Goal: Task Accomplishment & Management: Use online tool/utility

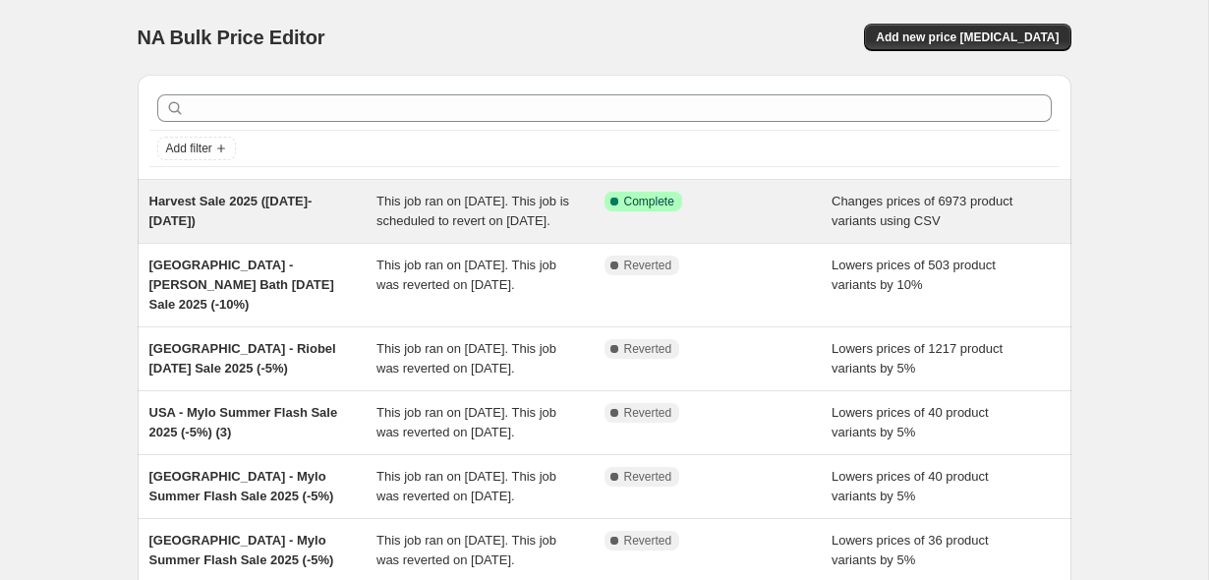
click at [305, 212] on div "Harvest Sale 2025 ([DATE]-[DATE])" at bounding box center [263, 211] width 228 height 39
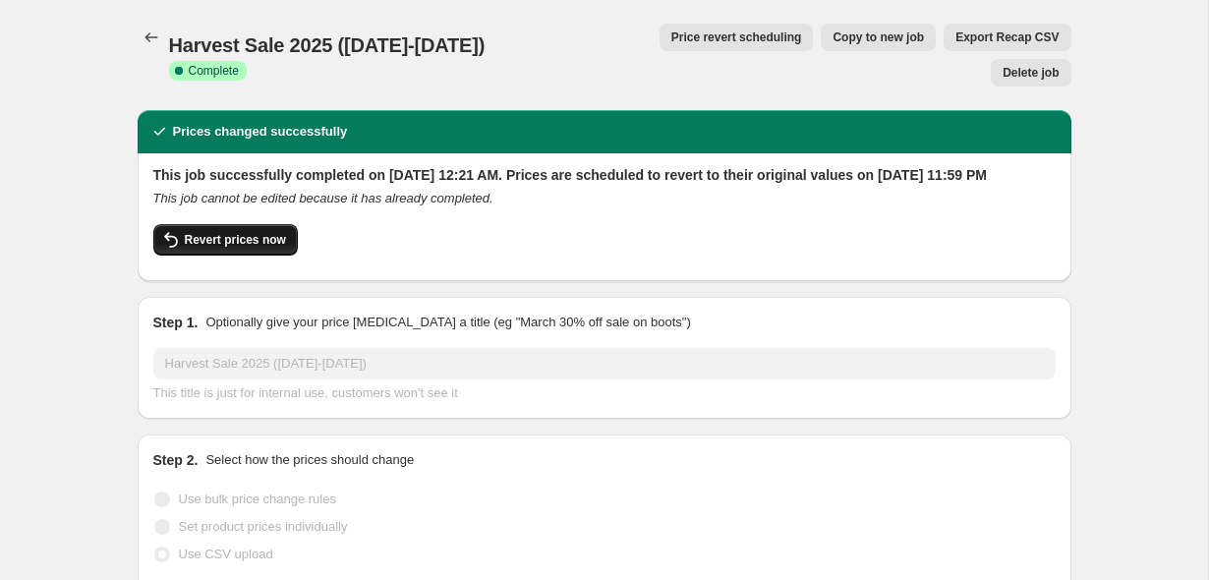
click at [242, 232] on span "Revert prices now" at bounding box center [235, 240] width 101 height 16
checkbox input "false"
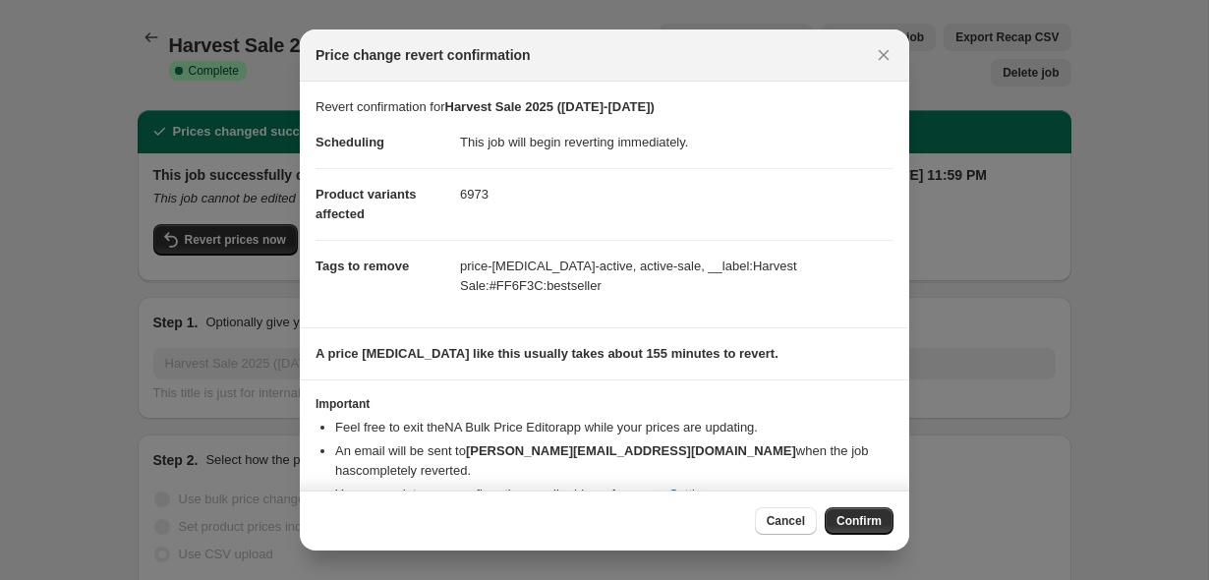
scroll to position [37, 0]
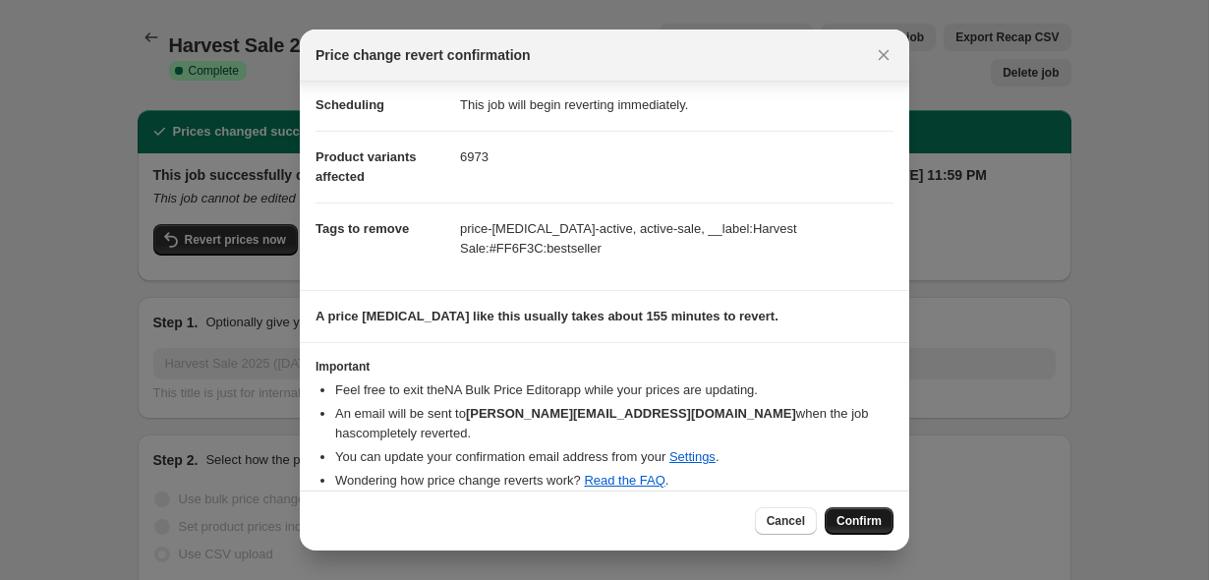
click at [868, 520] on span "Confirm" at bounding box center [858, 521] width 45 height 16
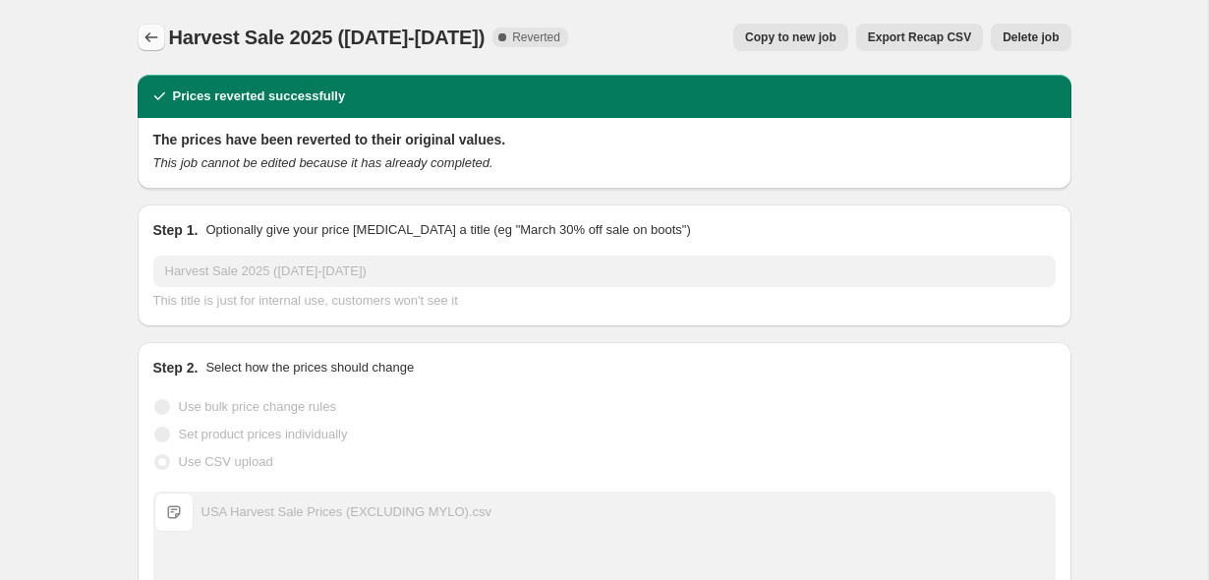
click at [150, 34] on icon "Price change jobs" at bounding box center [152, 38] width 20 height 20
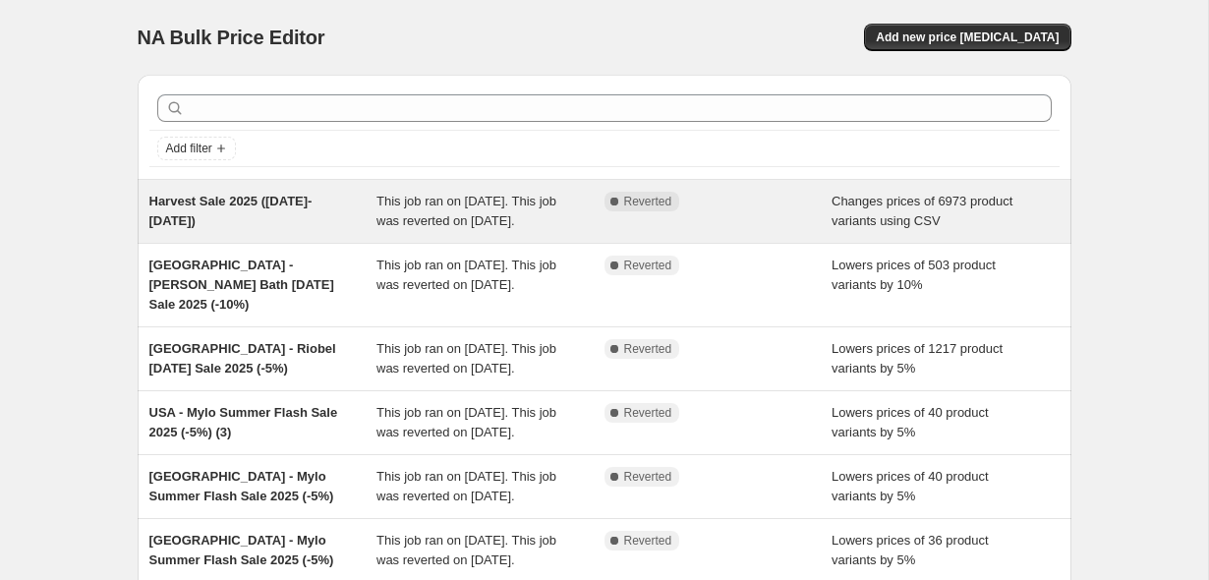
click at [332, 215] on div "Harvest Sale 2025 ([DATE]-[DATE])" at bounding box center [263, 211] width 228 height 39
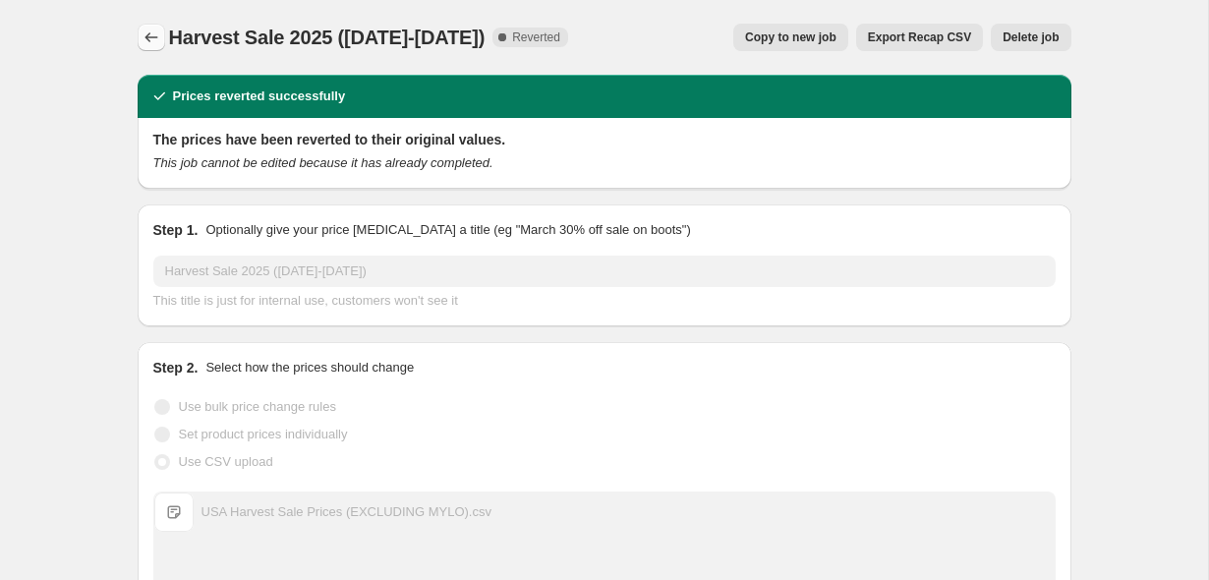
click at [158, 41] on icon "Price change jobs" at bounding box center [152, 38] width 20 height 20
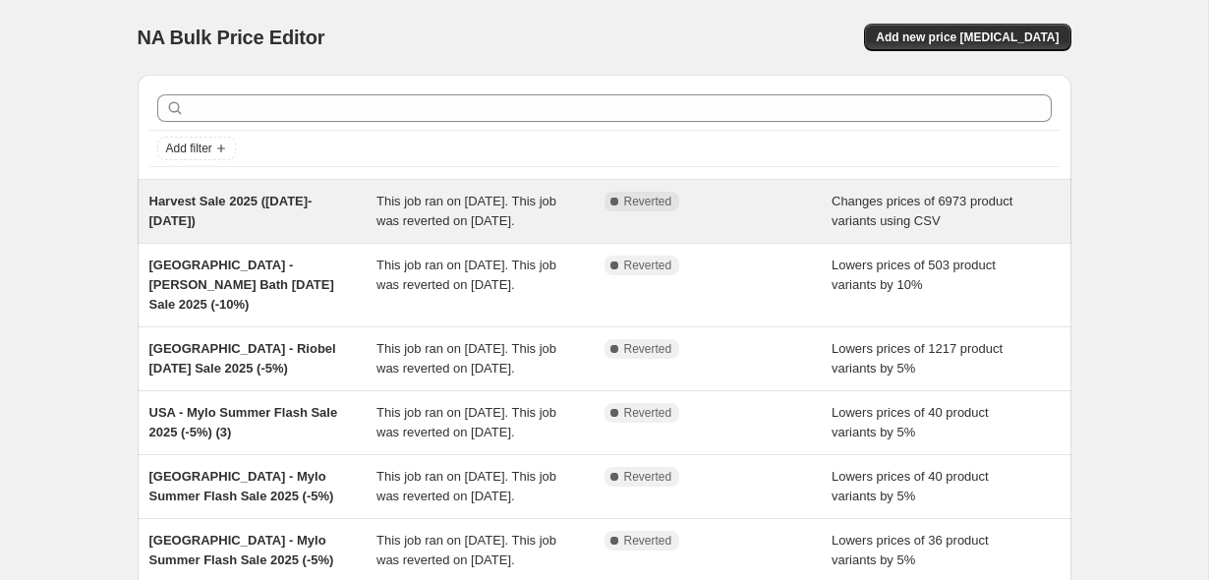
click at [331, 217] on div "Harvest Sale 2025 ([DATE]-[DATE])" at bounding box center [263, 211] width 228 height 39
click at [276, 202] on span "Harvest Sale 2025 ([DATE]-[DATE])" at bounding box center [230, 211] width 163 height 34
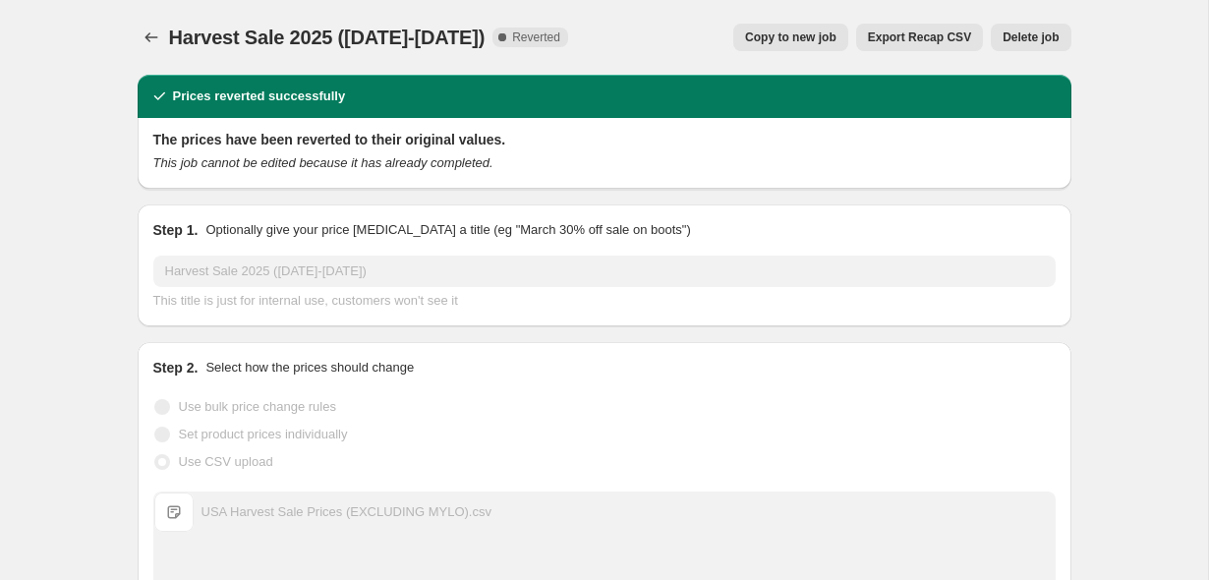
scroll to position [15, 0]
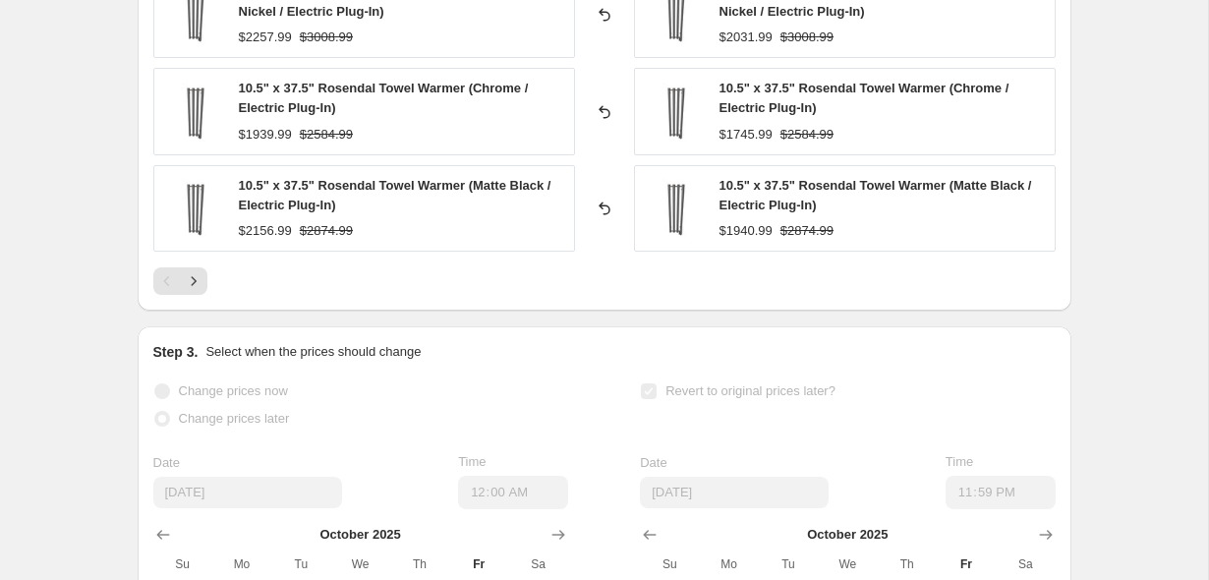
scroll to position [1504, 0]
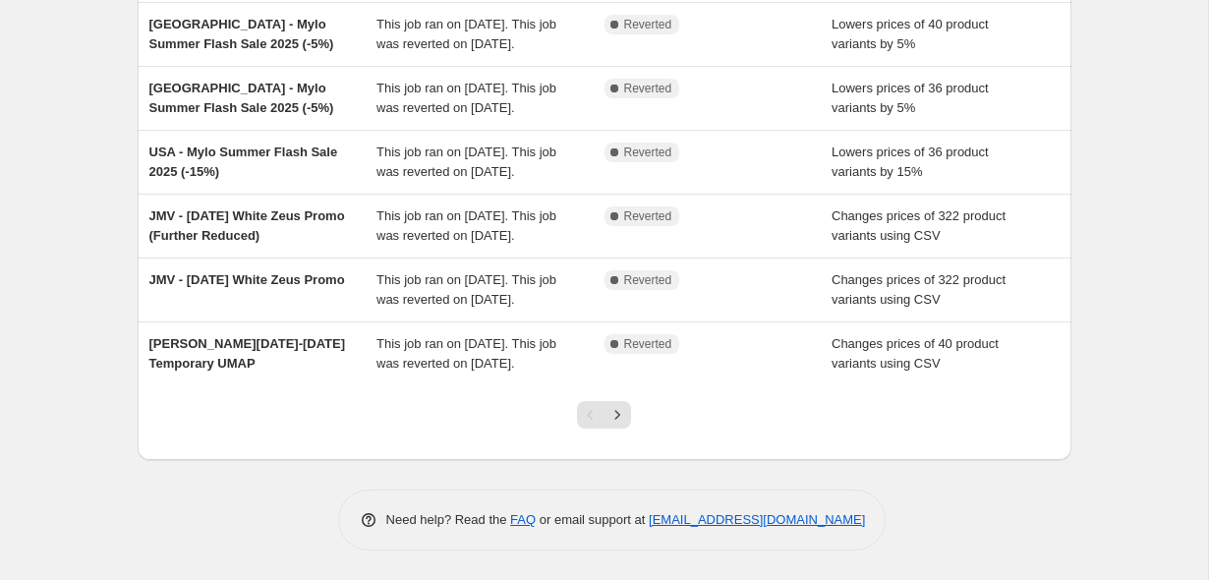
scroll to position [629, 0]
click at [730, 518] on link "[EMAIL_ADDRESS][DOMAIN_NAME]" at bounding box center [757, 519] width 216 height 15
click at [521, 521] on link "FAQ" at bounding box center [523, 519] width 26 height 15
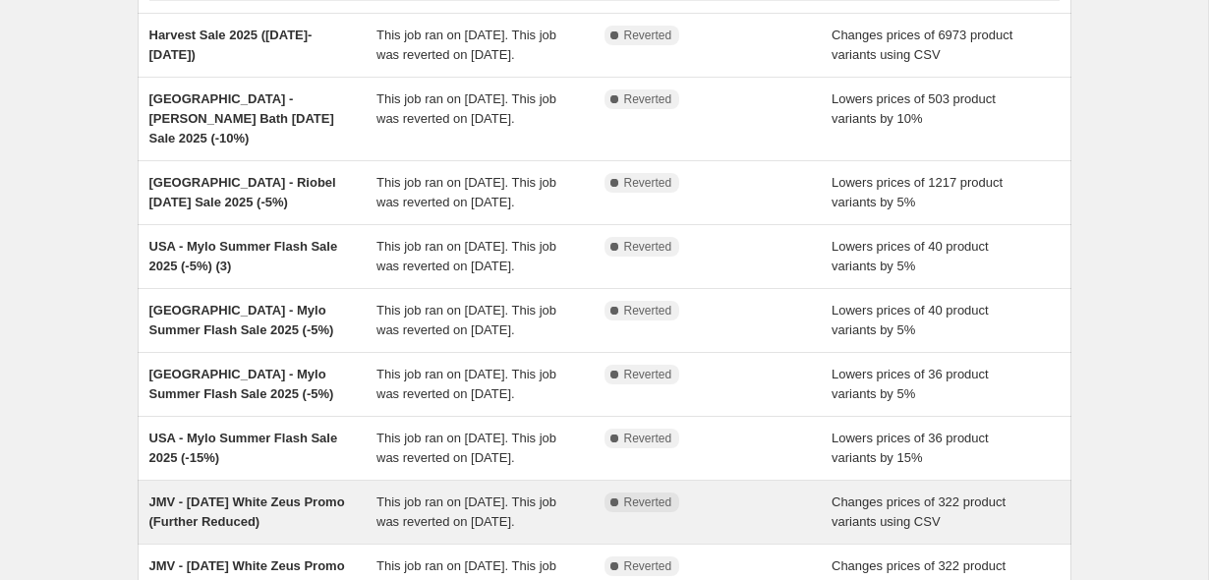
scroll to position [0, 0]
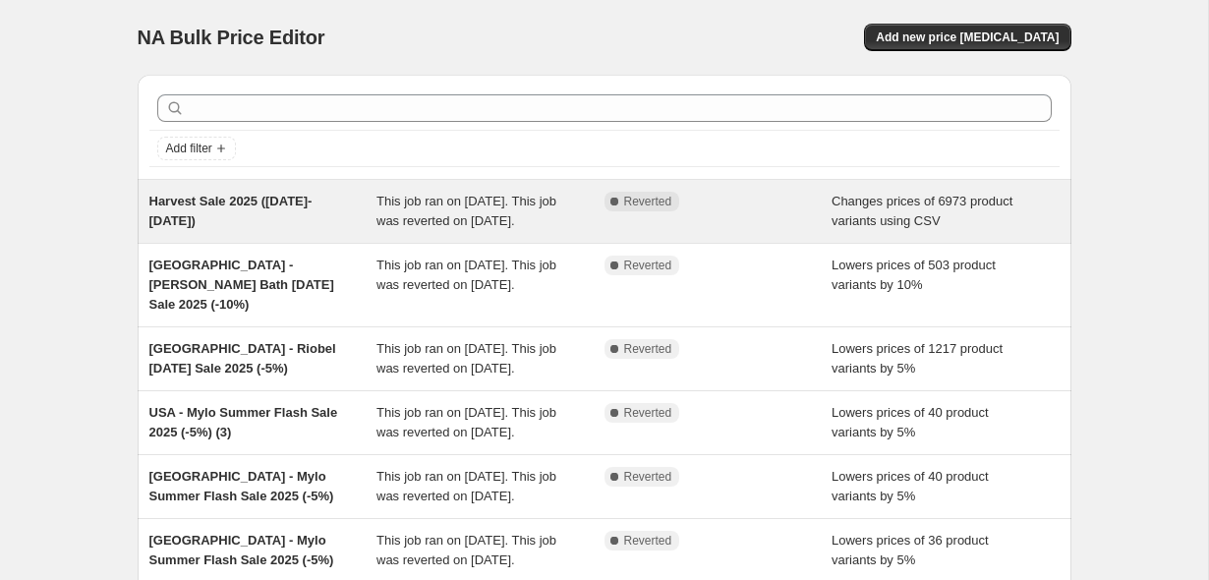
click at [360, 206] on div "Harvest Sale 2025 ([DATE]-[DATE])" at bounding box center [263, 211] width 228 height 39
click at [360, 223] on div "Harvest Sale 2025 ([DATE]-[DATE])" at bounding box center [263, 211] width 228 height 39
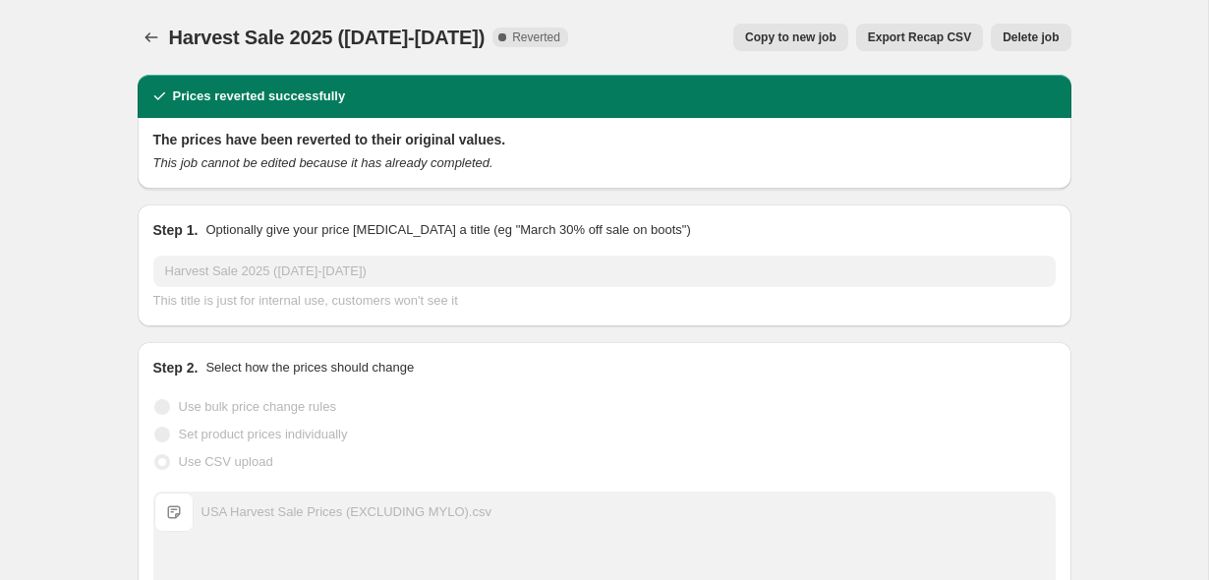
click at [805, 42] on span "Copy to new job" at bounding box center [790, 37] width 91 height 16
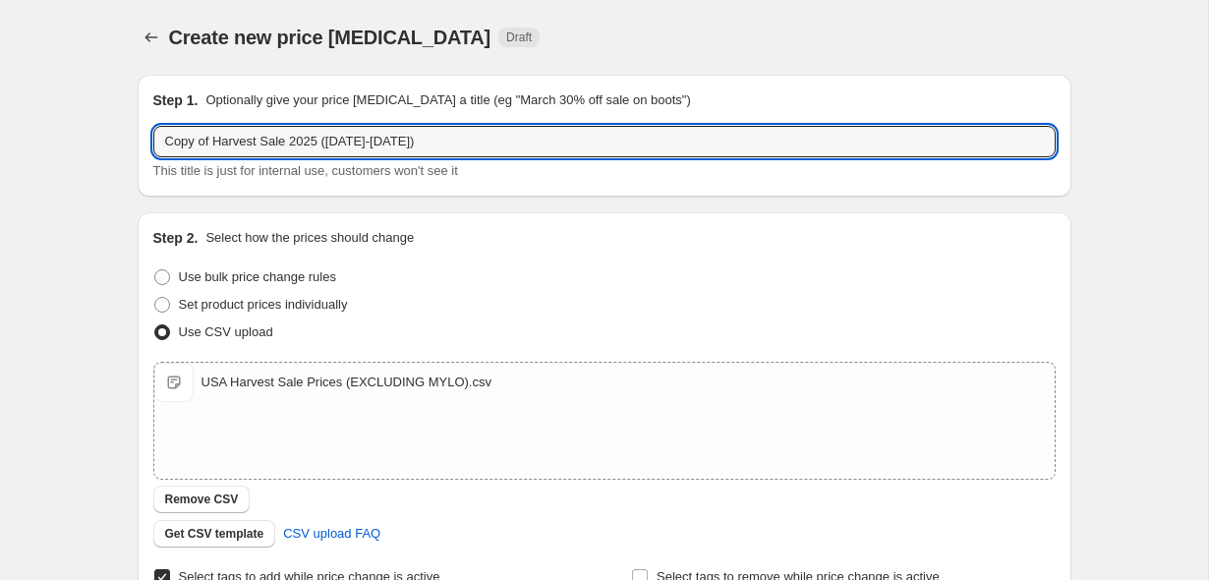
drag, startPoint x: 216, startPoint y: 144, endPoint x: 104, endPoint y: 117, distance: 115.4
click at [104, 117] on div "Create new price change job. This page is ready Create new price change job Dra…" at bounding box center [604, 522] width 1208 height 1045
click at [340, 140] on input "Harvest Sale 2025 (Oct 10-13)" at bounding box center [604, 141] width 902 height 31
click at [376, 143] on input "Harvest Sale 2025 (Oct 10-14)" at bounding box center [604, 141] width 902 height 31
type input "Harvest Sale 2025 (Oct 10-14) (FIXED)"
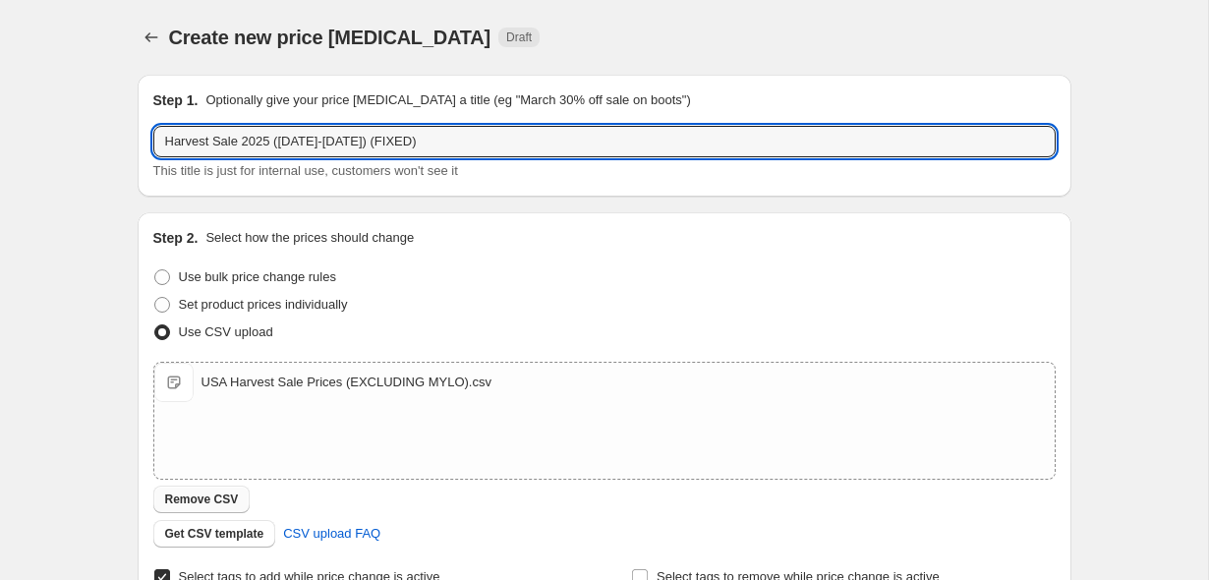
click at [223, 503] on span "Remove CSV" at bounding box center [202, 499] width 74 height 16
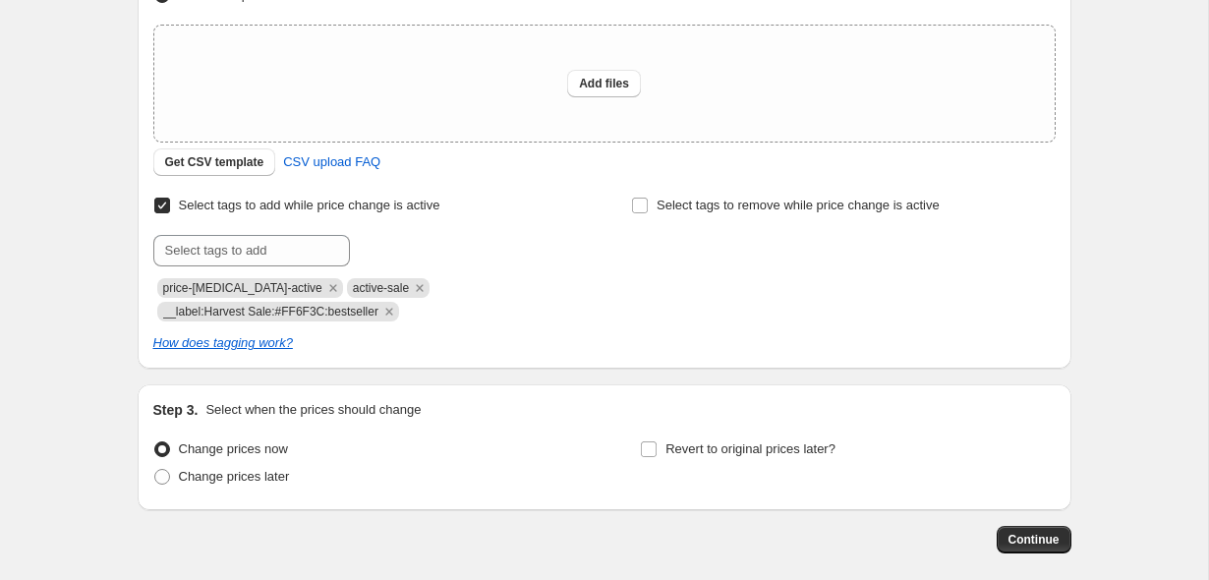
scroll to position [430, 0]
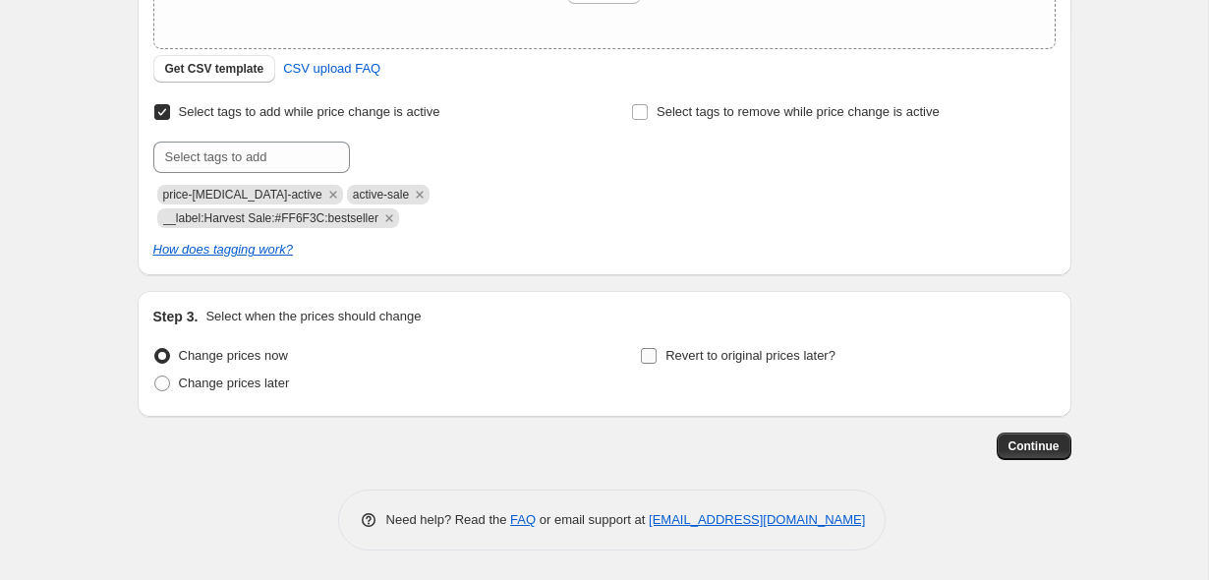
click at [707, 348] on span "Revert to original prices later?" at bounding box center [750, 355] width 170 height 15
click at [657, 348] on input "Revert to original prices later?" at bounding box center [649, 356] width 16 height 16
checkbox input "true"
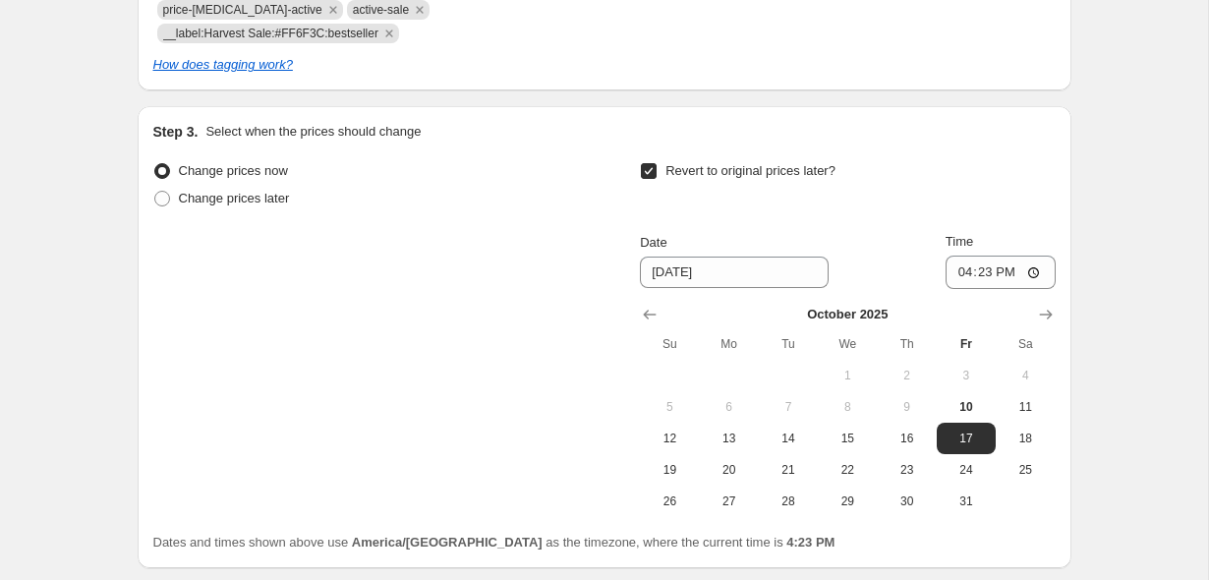
scroll to position [616, 0]
click at [775, 433] on span "14" at bounding box center [788, 437] width 43 height 16
type input "10/14/2025"
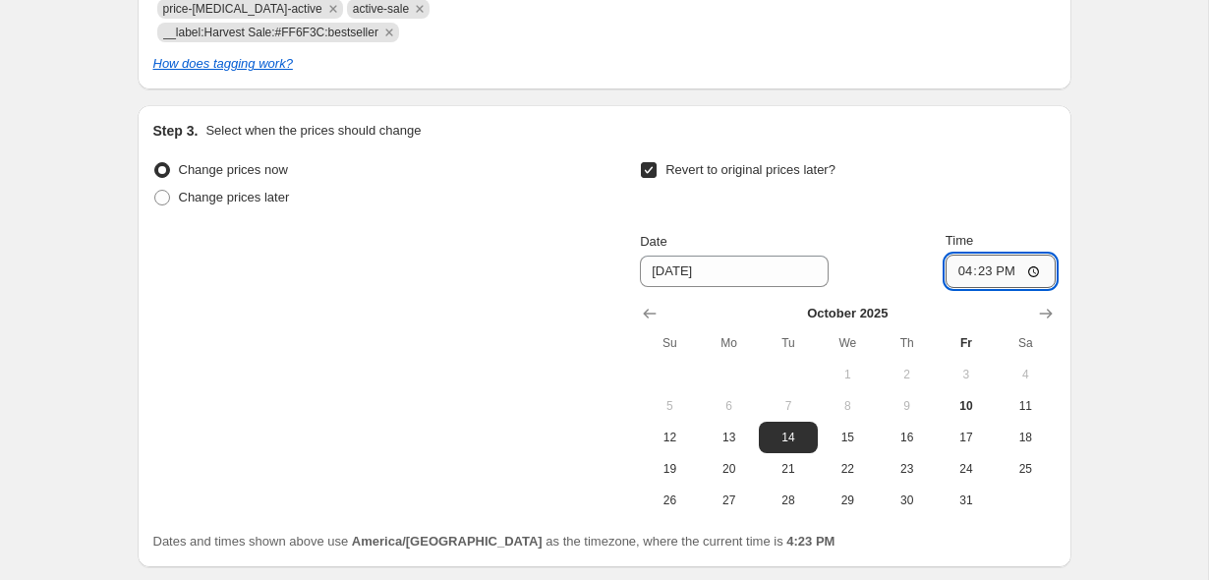
click at [954, 269] on input "16:23" at bounding box center [1000, 271] width 110 height 33
type input "23:59"
click at [1083, 168] on div "Create new price change job. This page is ready Create new price change job Dra…" at bounding box center [604, 57] width 981 height 1346
click at [101, 193] on div "Create new price change job. This page is ready Create new price change job Dra…" at bounding box center [604, 57] width 1208 height 1346
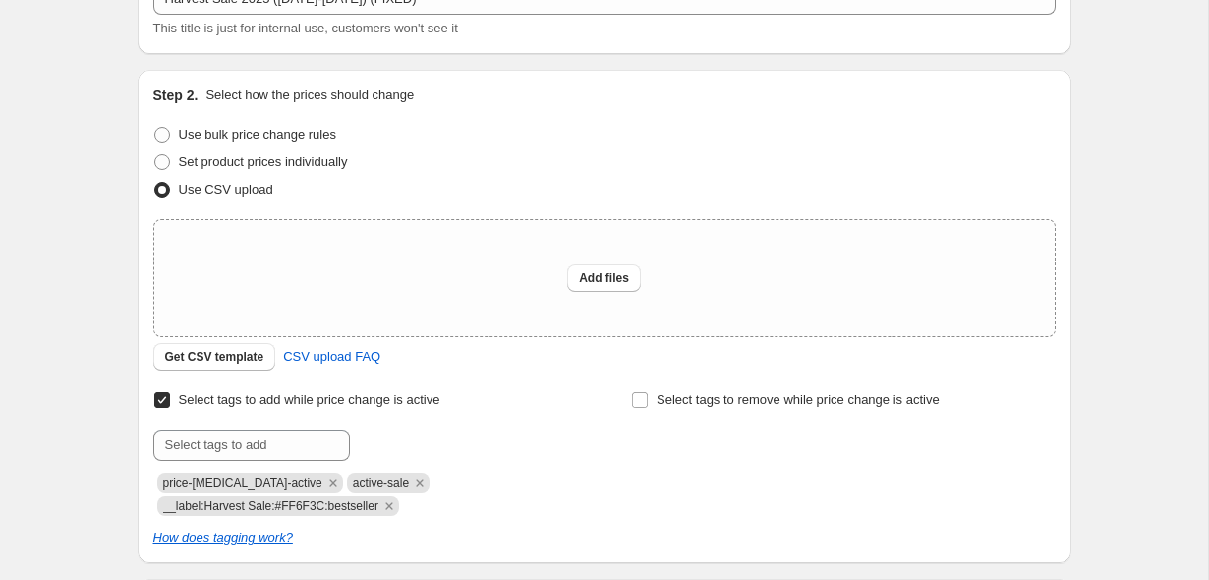
scroll to position [133, 0]
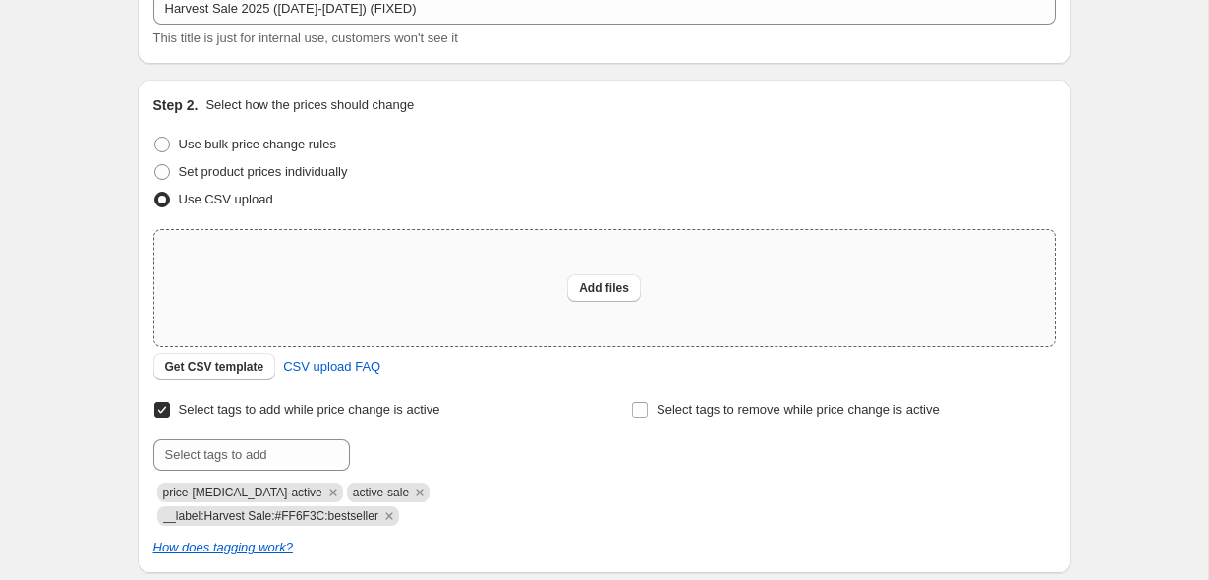
click at [308, 323] on div "Add files" at bounding box center [604, 288] width 900 height 116
type input "C:\fakepath\USA Harvest Sale Prices (EXCLUDING MYLO) (FIXED).csv"
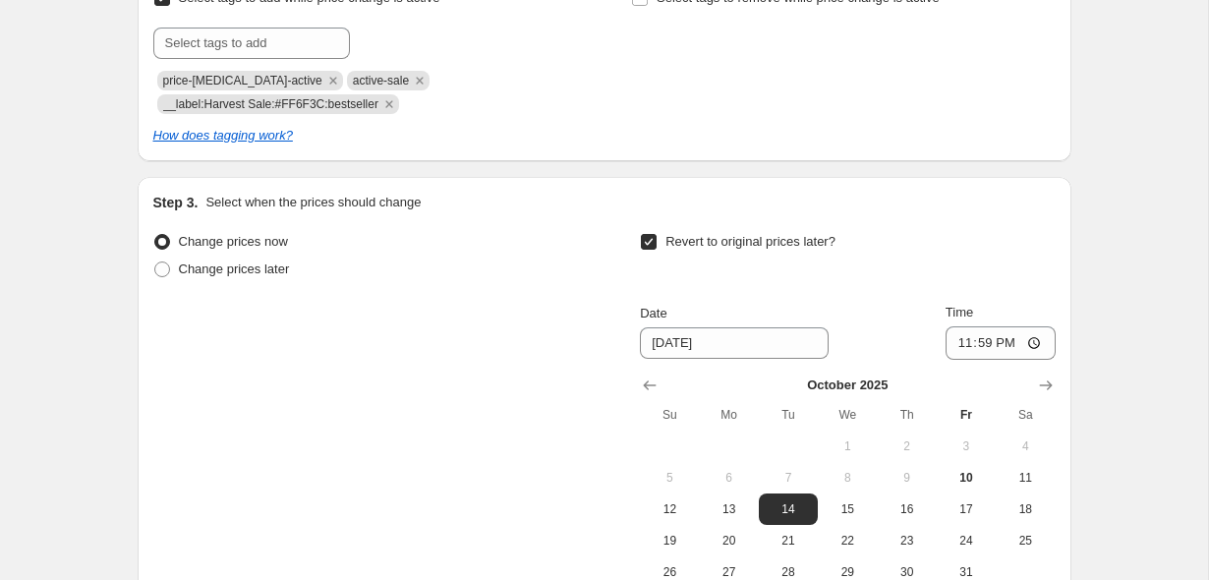
scroll to position [801, 0]
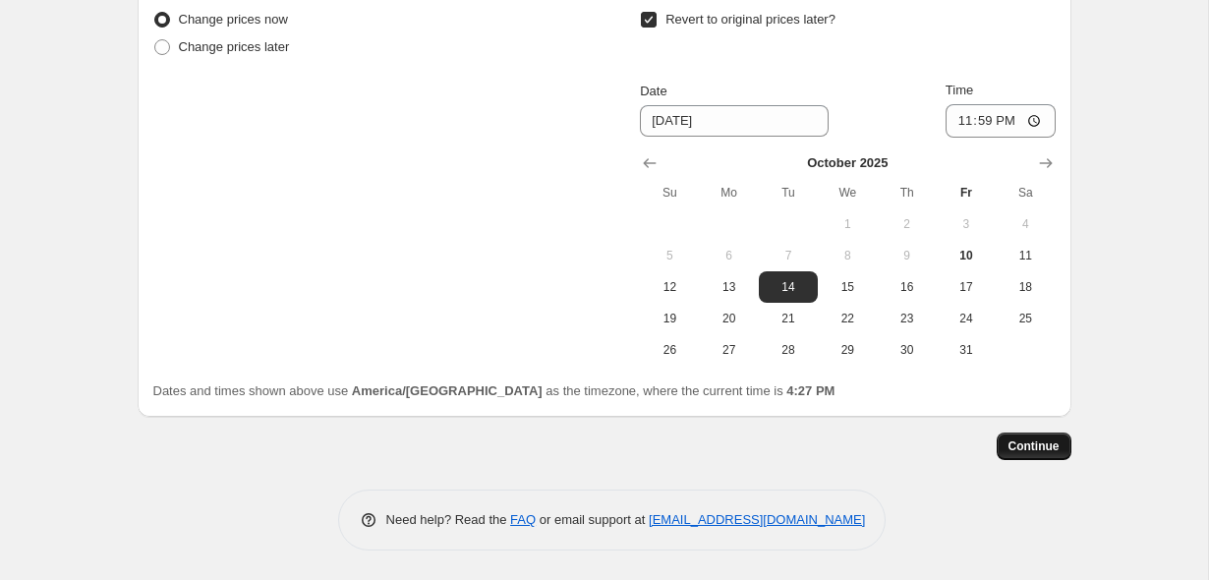
click at [1047, 440] on span "Continue" at bounding box center [1033, 446] width 51 height 16
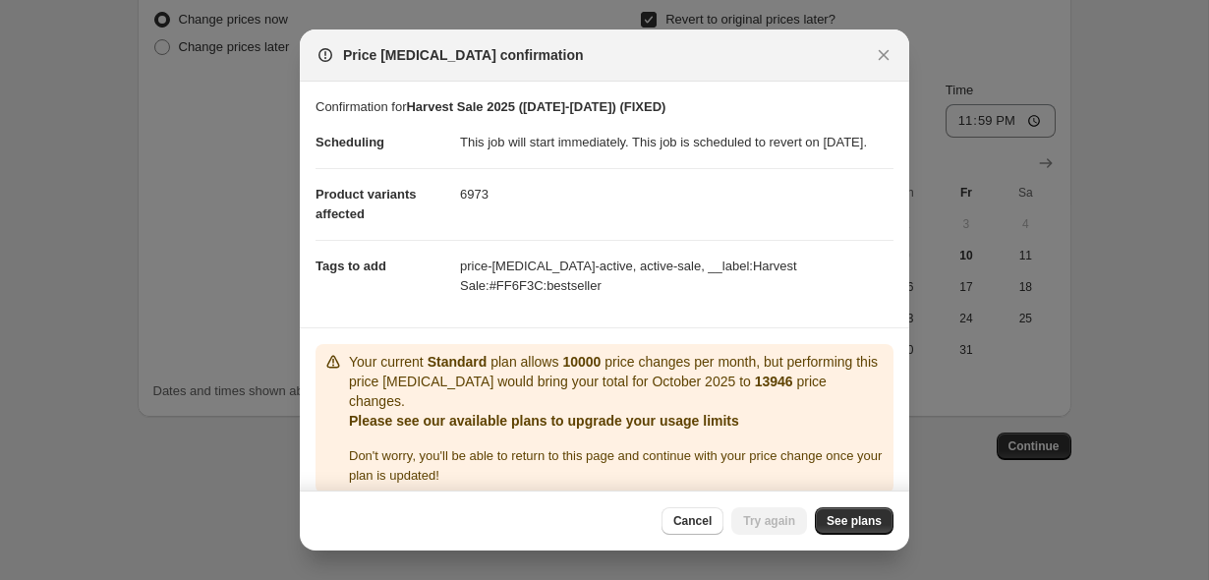
scroll to position [38, 0]
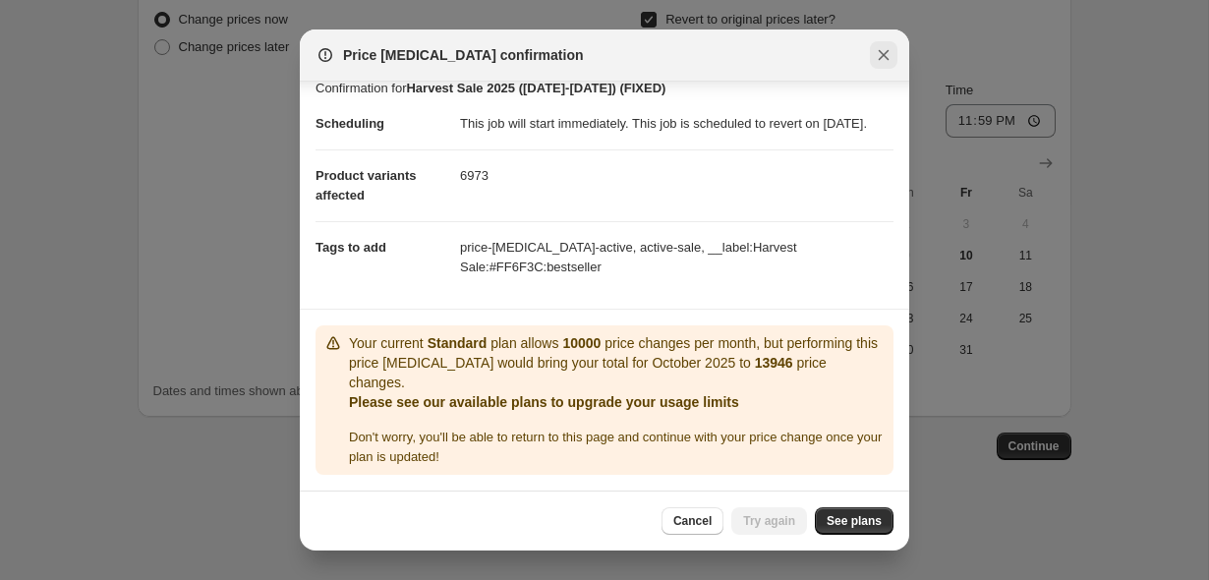
click at [886, 50] on icon "Close" at bounding box center [884, 55] width 20 height 20
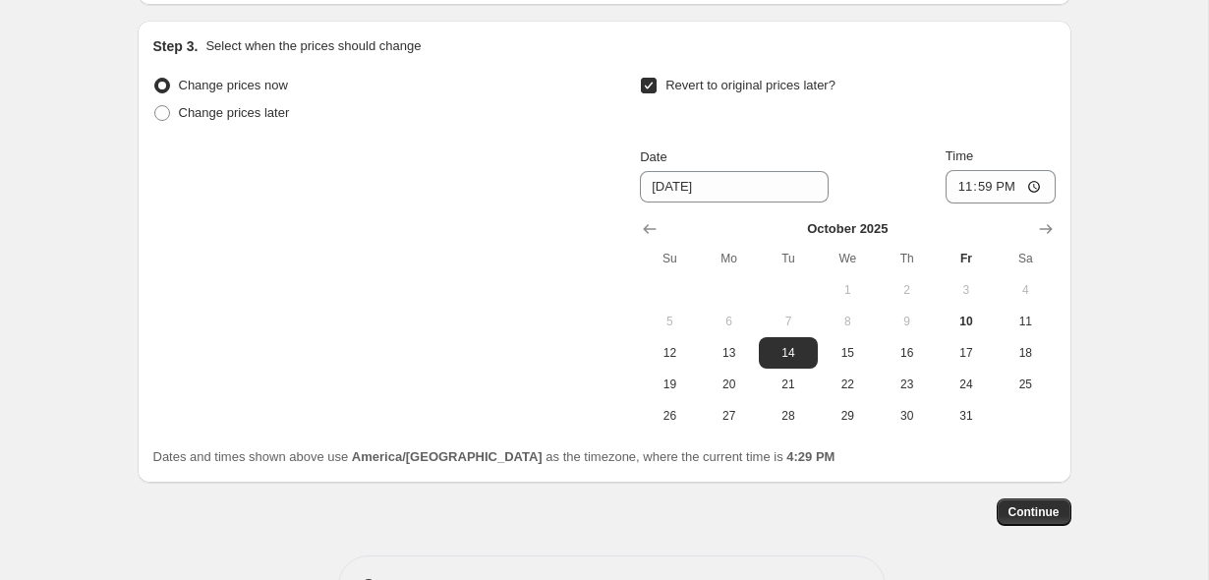
scroll to position [801, 0]
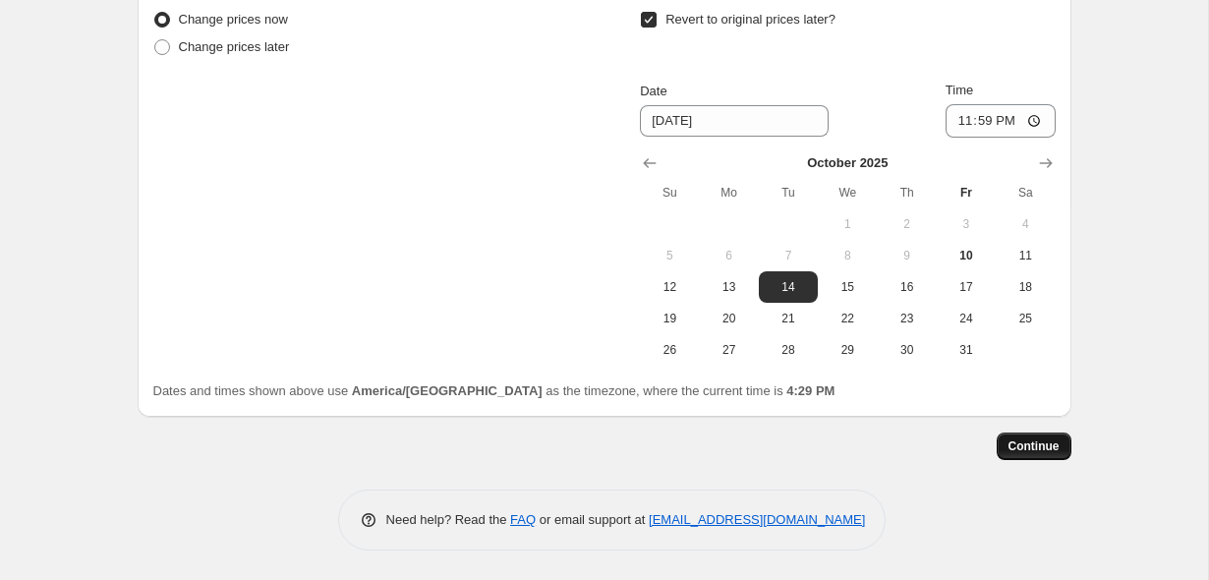
click at [1041, 454] on button "Continue" at bounding box center [1034, 446] width 75 height 28
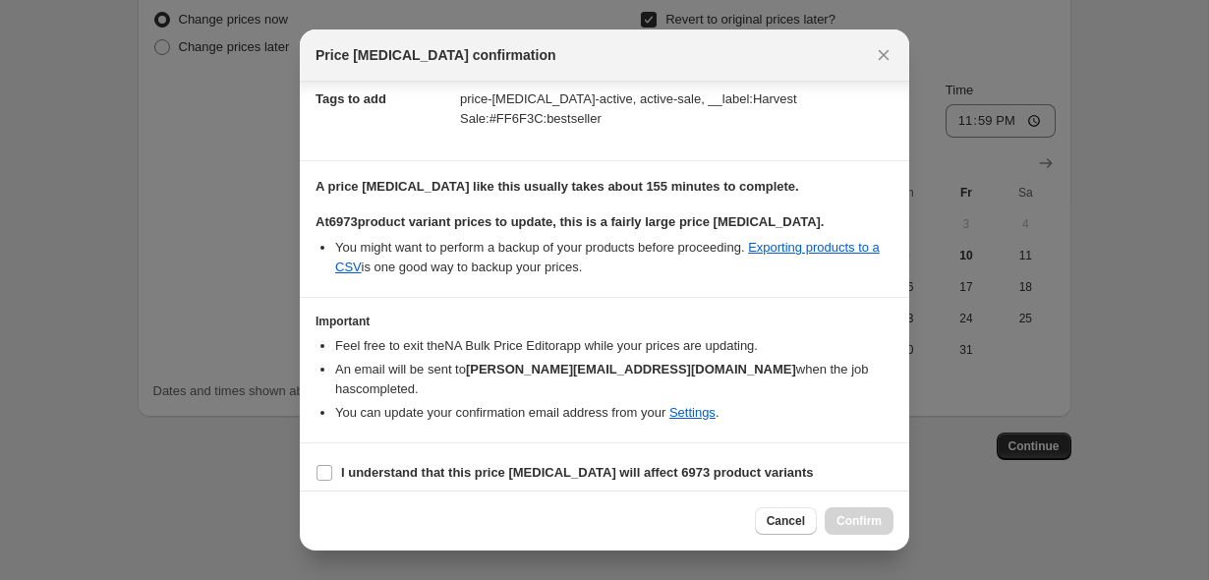
scroll to position [179, 0]
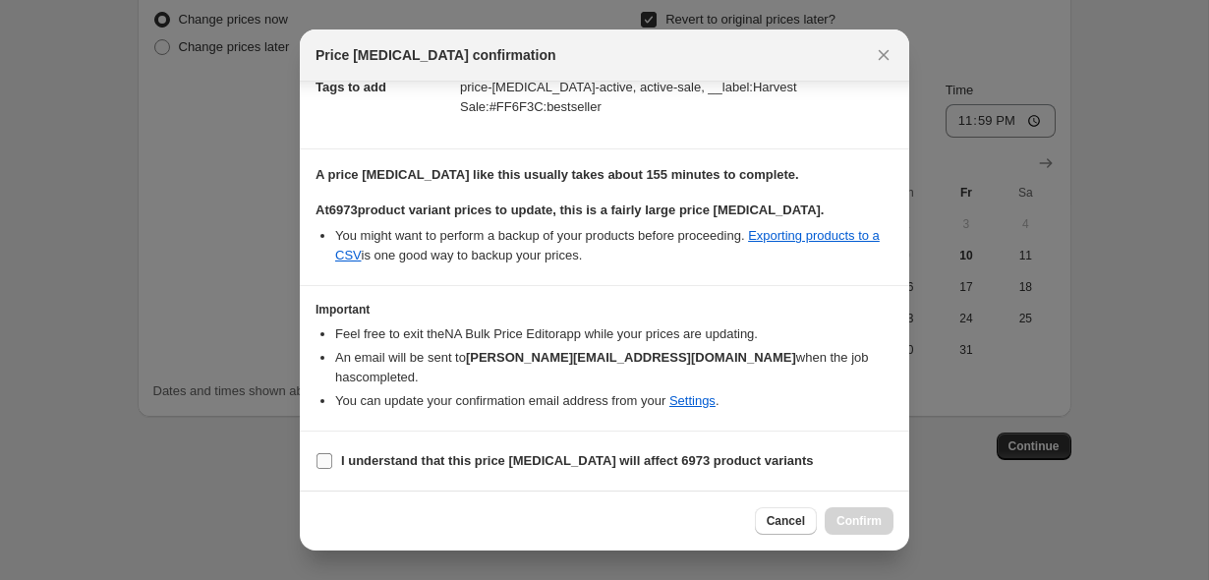
click at [608, 461] on b "I understand that this price change job will affect 6973 product variants" at bounding box center [577, 460] width 473 height 15
click at [332, 461] on input "I understand that this price change job will affect 6973 product variants" at bounding box center [324, 461] width 16 height 16
checkbox input "true"
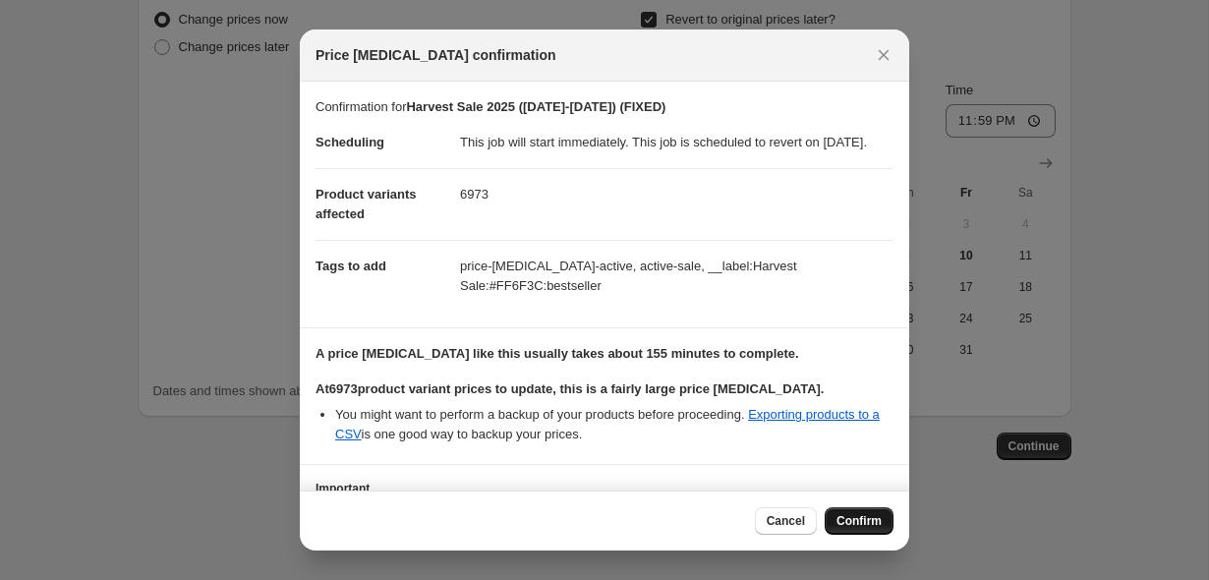
click at [851, 514] on span "Confirm" at bounding box center [858, 521] width 45 height 16
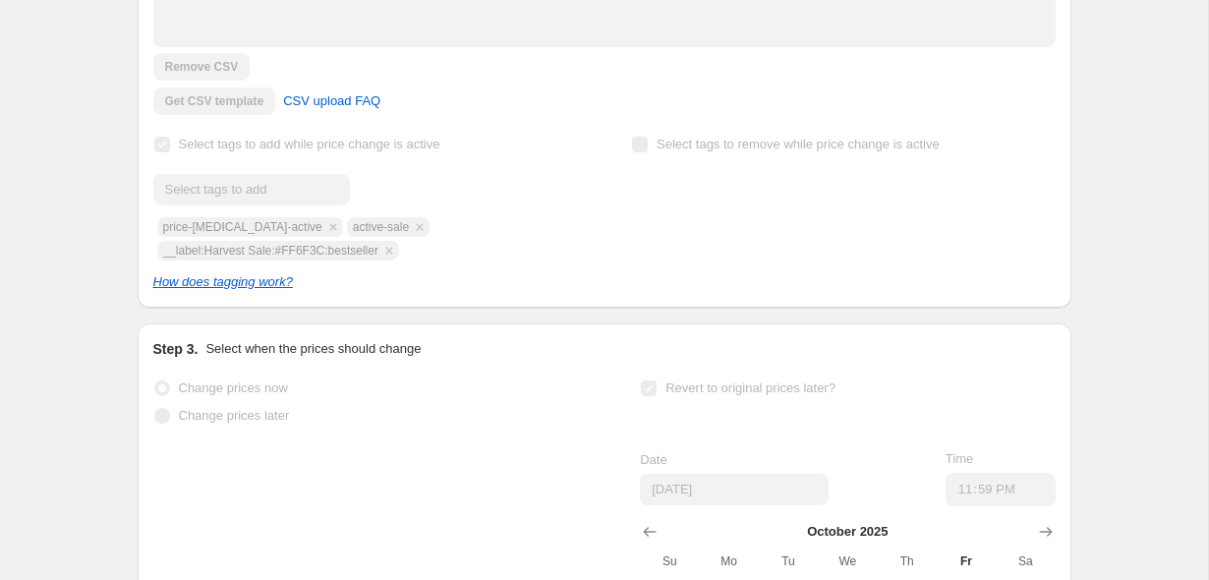
scroll to position [559, 0]
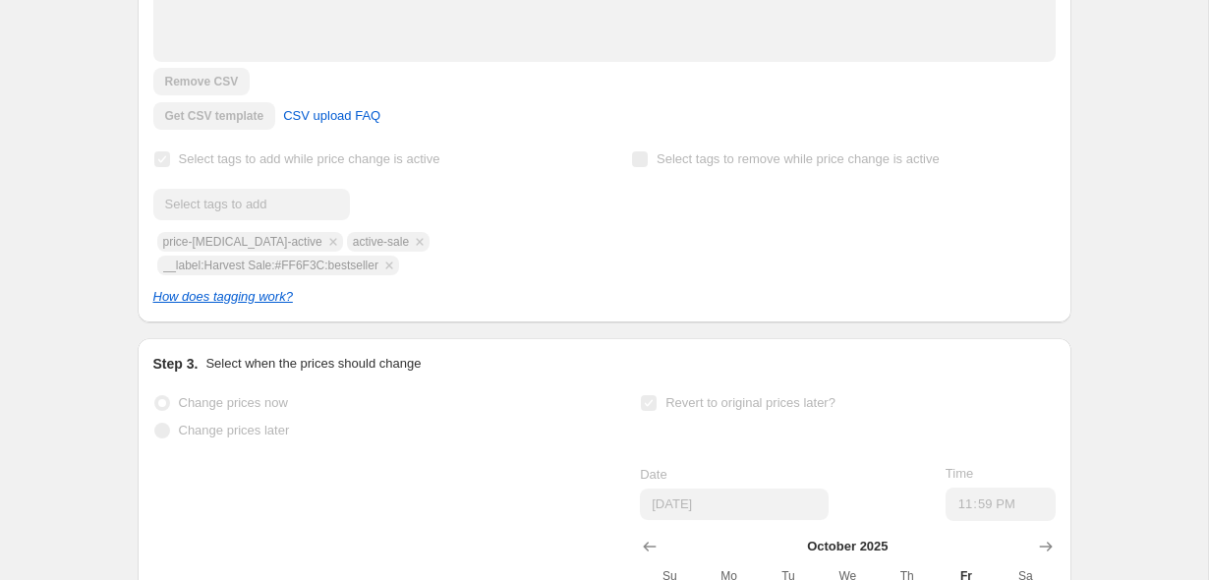
click at [308, 266] on div "Submit price-change-job-active active-sale __label:Harvest Sale:#FF6F3C:bestsel…" at bounding box center [365, 232] width 424 height 86
copy span "__label:Harvest Sale:#FF6F3C:bestseller"
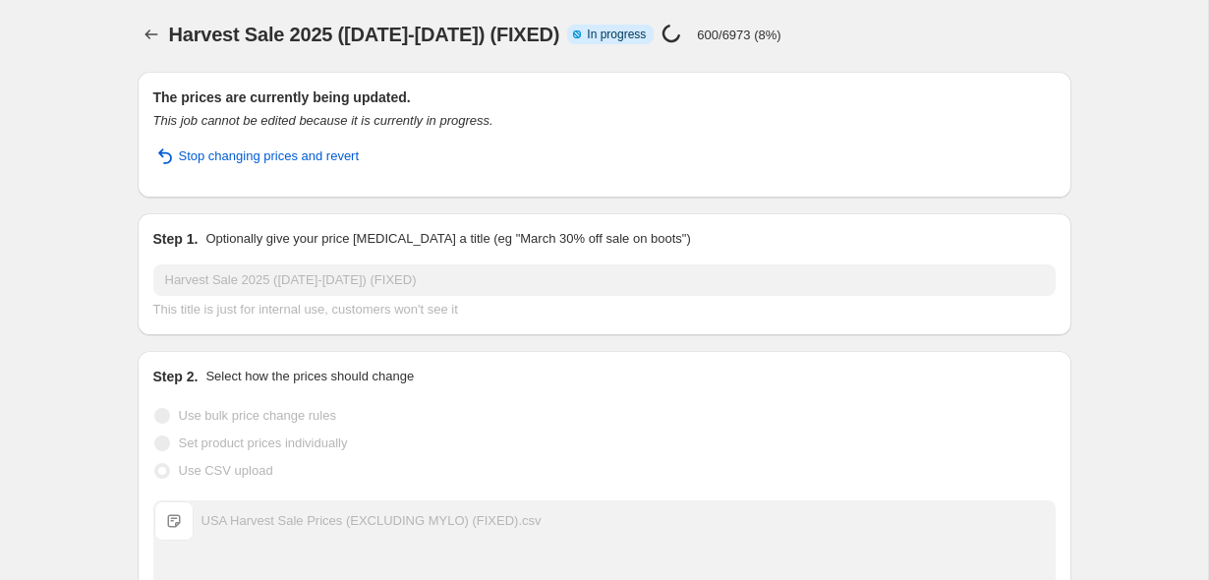
scroll to position [0, 0]
